Goal: Transaction & Acquisition: Purchase product/service

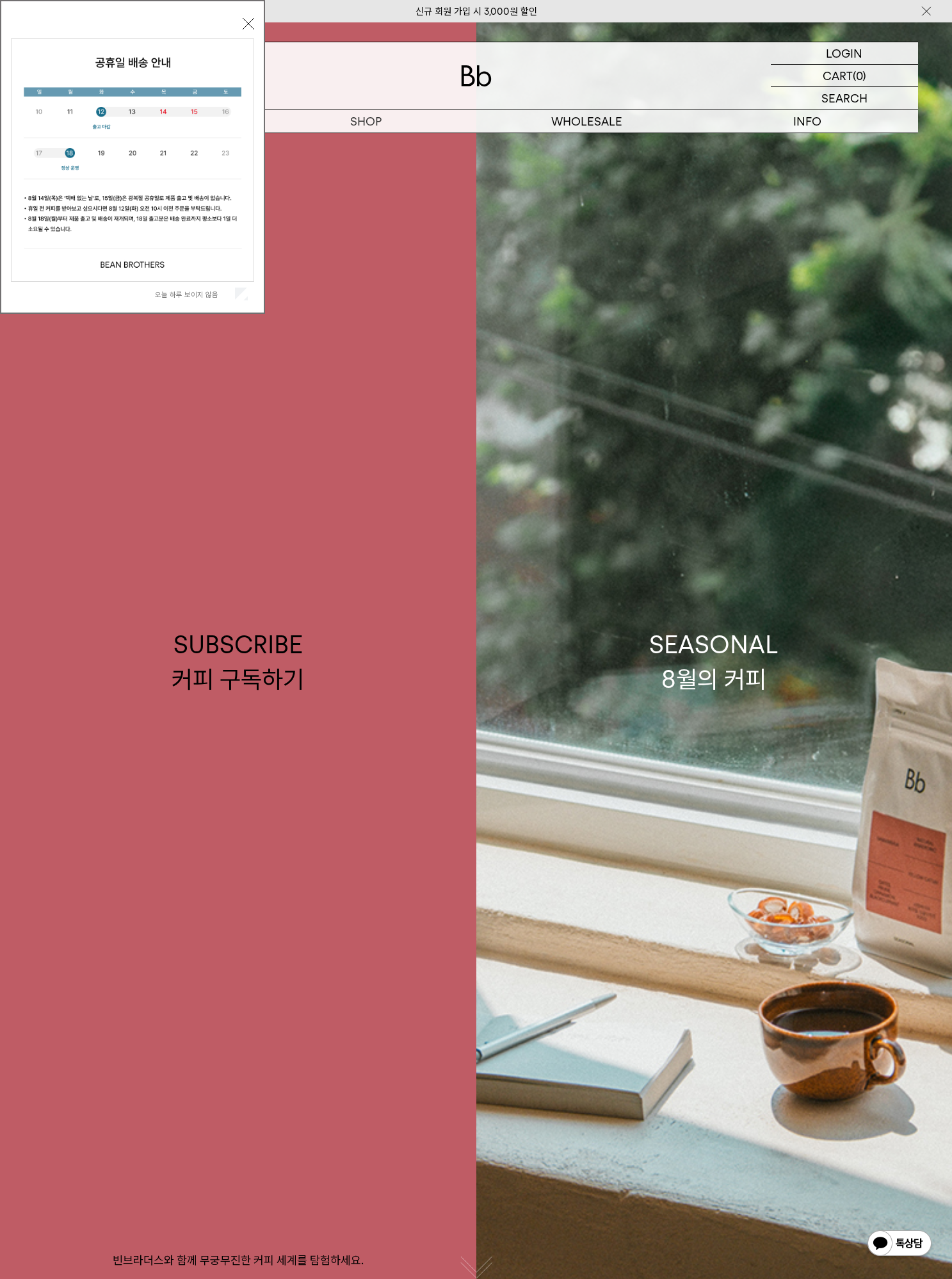
click at [246, 22] on button "닫기" at bounding box center [248, 23] width 11 height 11
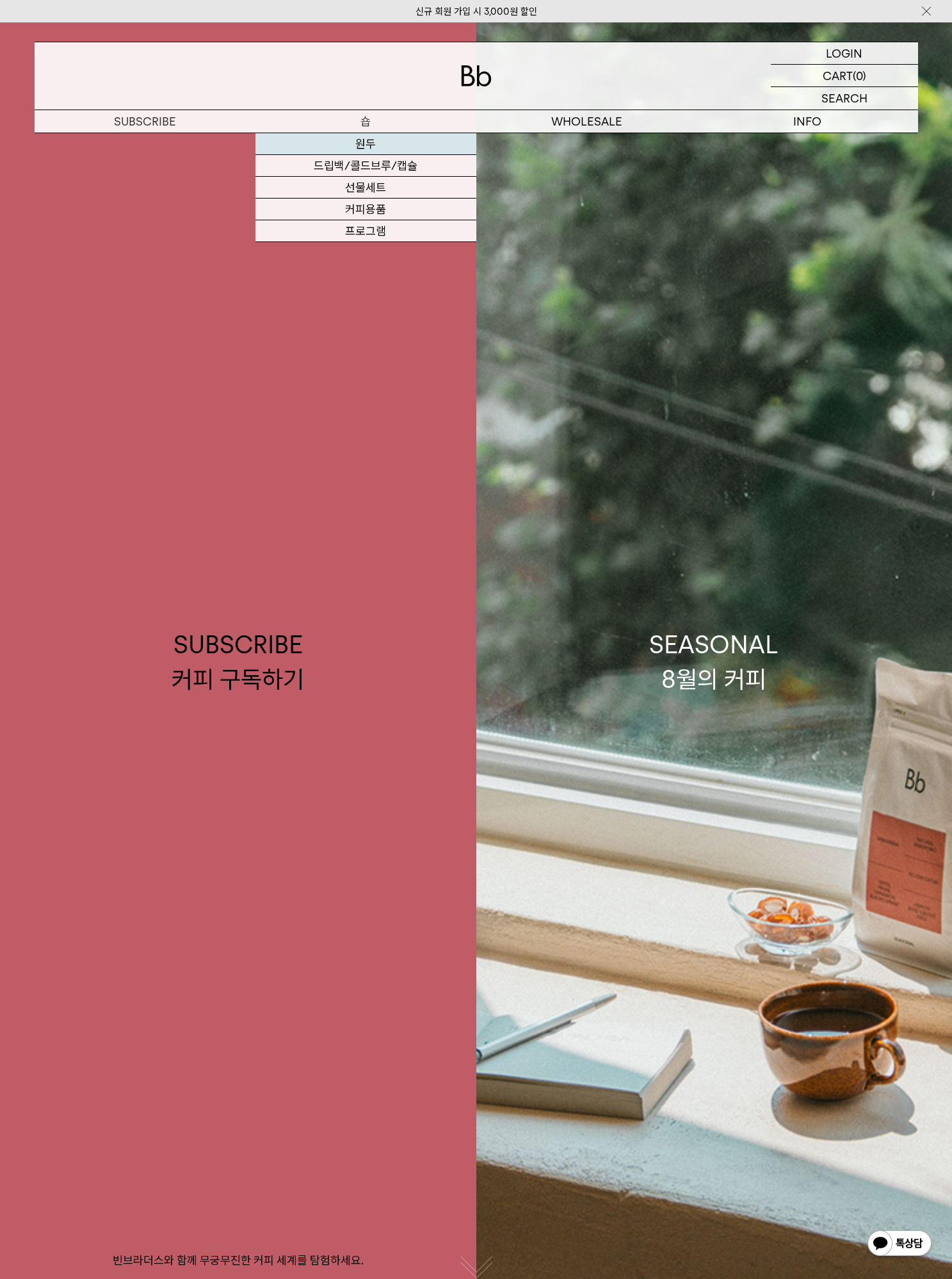
click at [367, 145] on link "원두" at bounding box center [365, 144] width 221 height 22
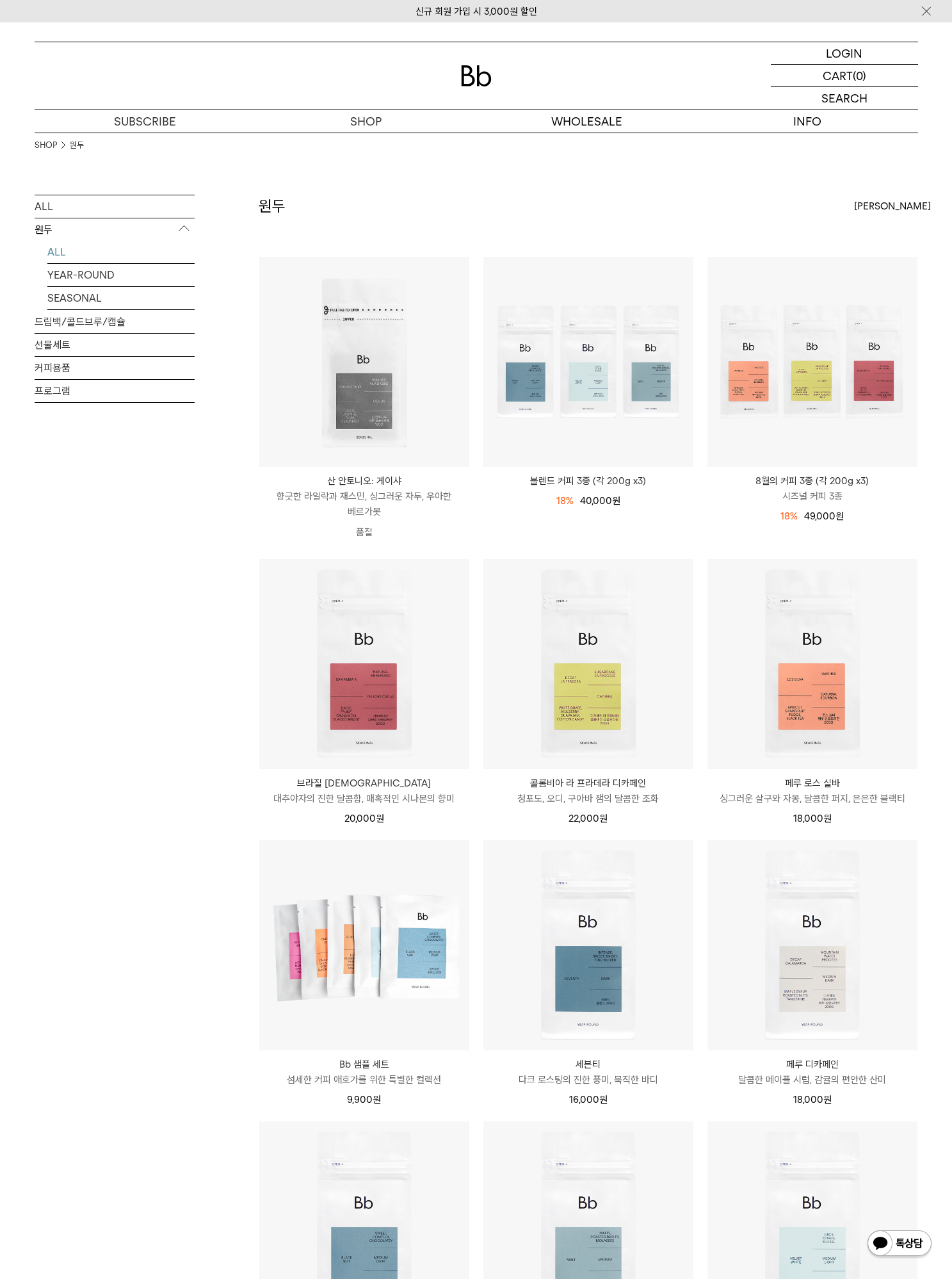
click at [57, 250] on link "ALL" at bounding box center [120, 252] width 147 height 22
click at [76, 299] on link "SEASONAL" at bounding box center [120, 298] width 147 height 22
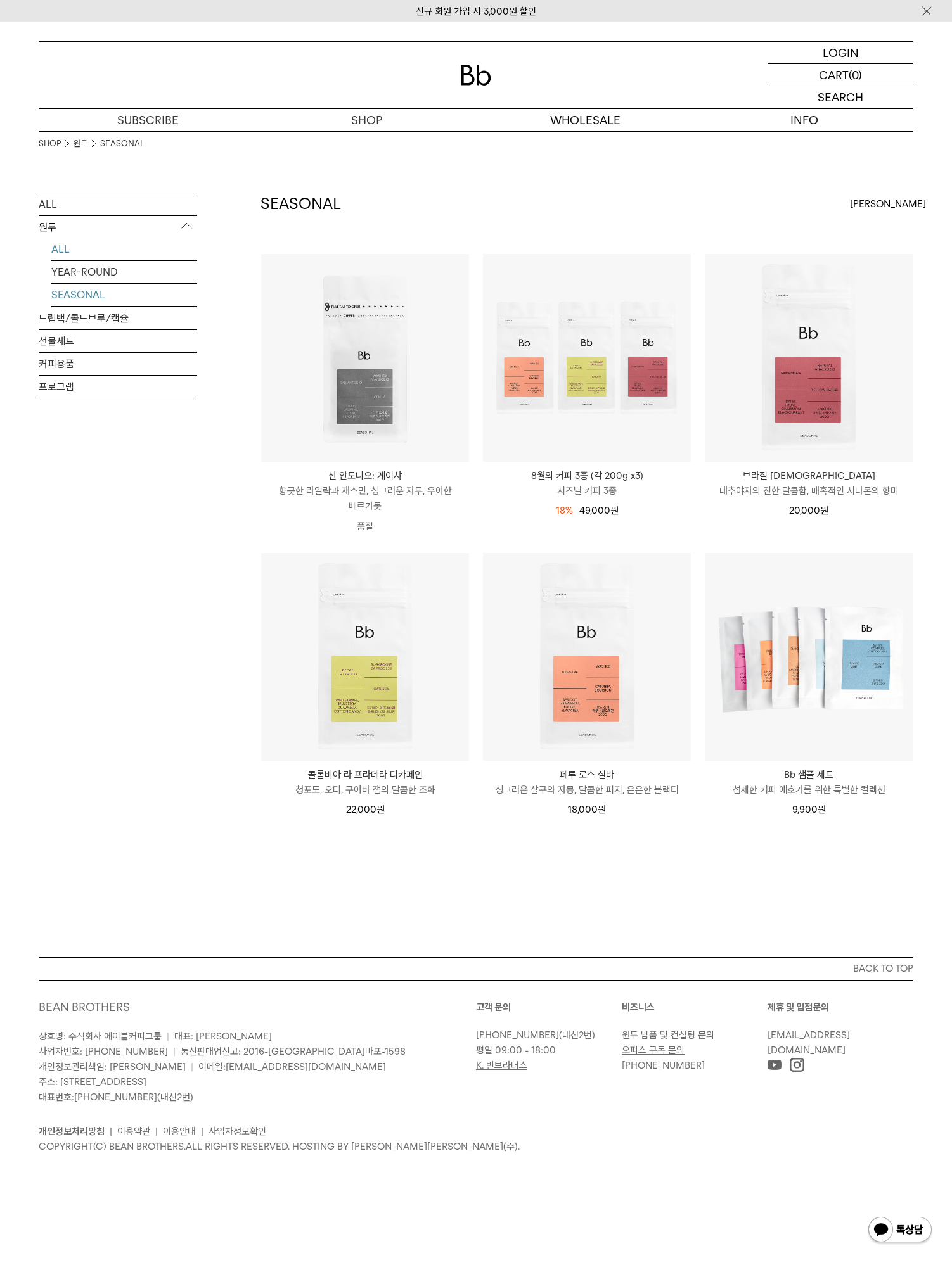
click at [56, 250] on link "ALL" at bounding box center [124, 249] width 146 height 22
